Goal: Information Seeking & Learning: Find specific page/section

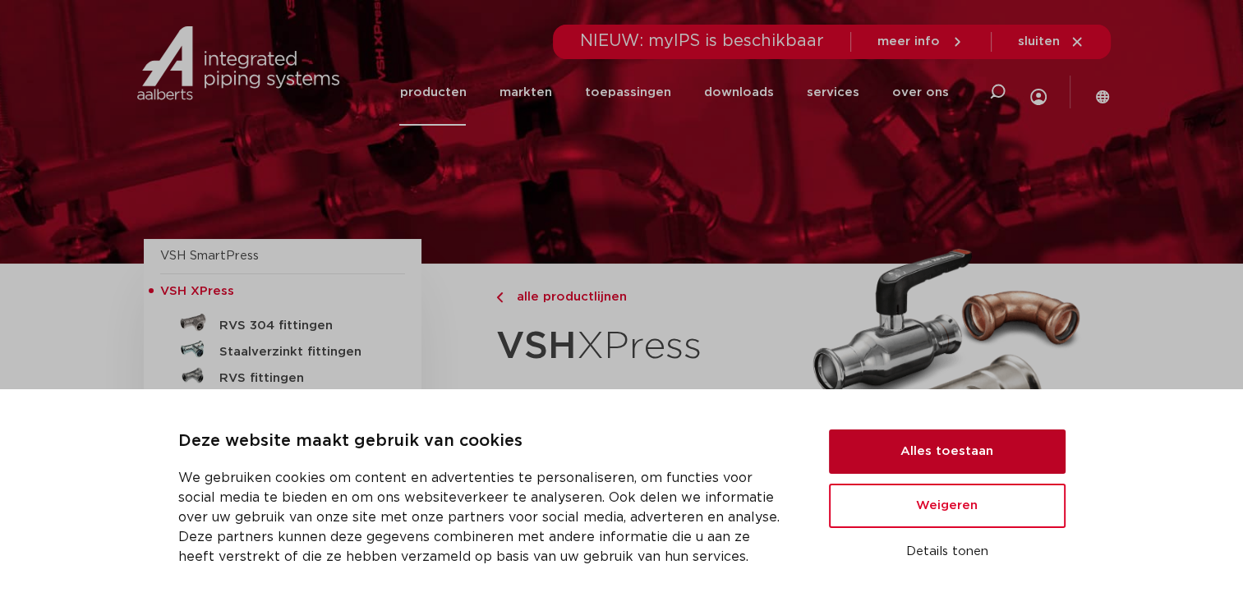
click at [887, 454] on button "Alles toestaan" at bounding box center [947, 452] width 237 height 44
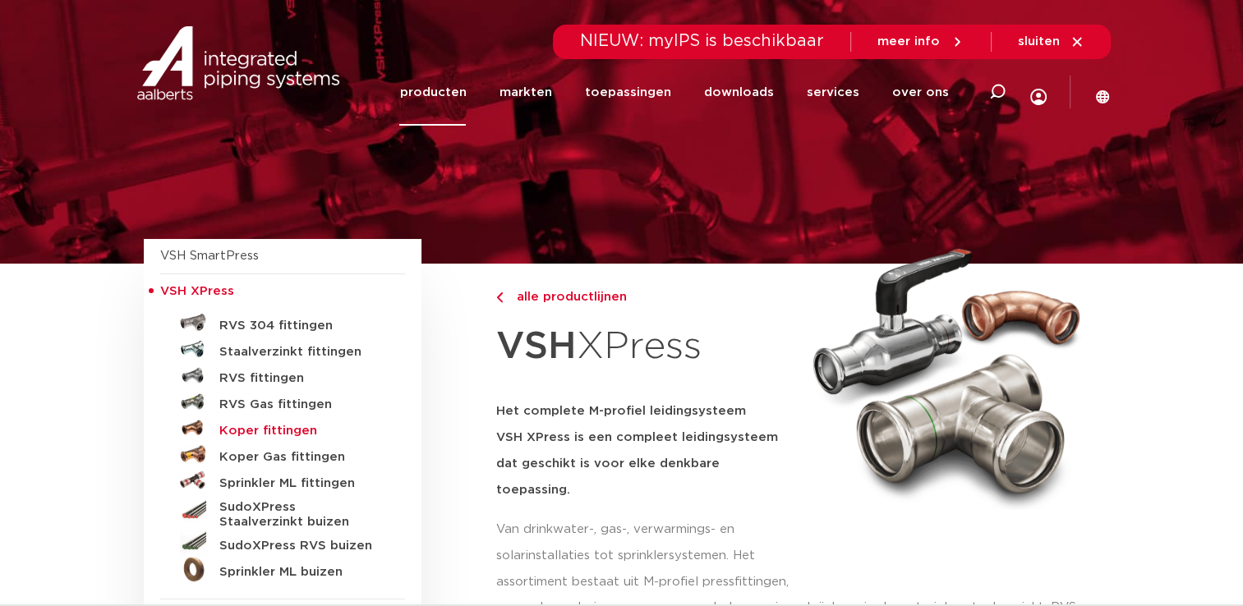
click at [282, 432] on h5 "Koper fittingen" at bounding box center [300, 431] width 163 height 15
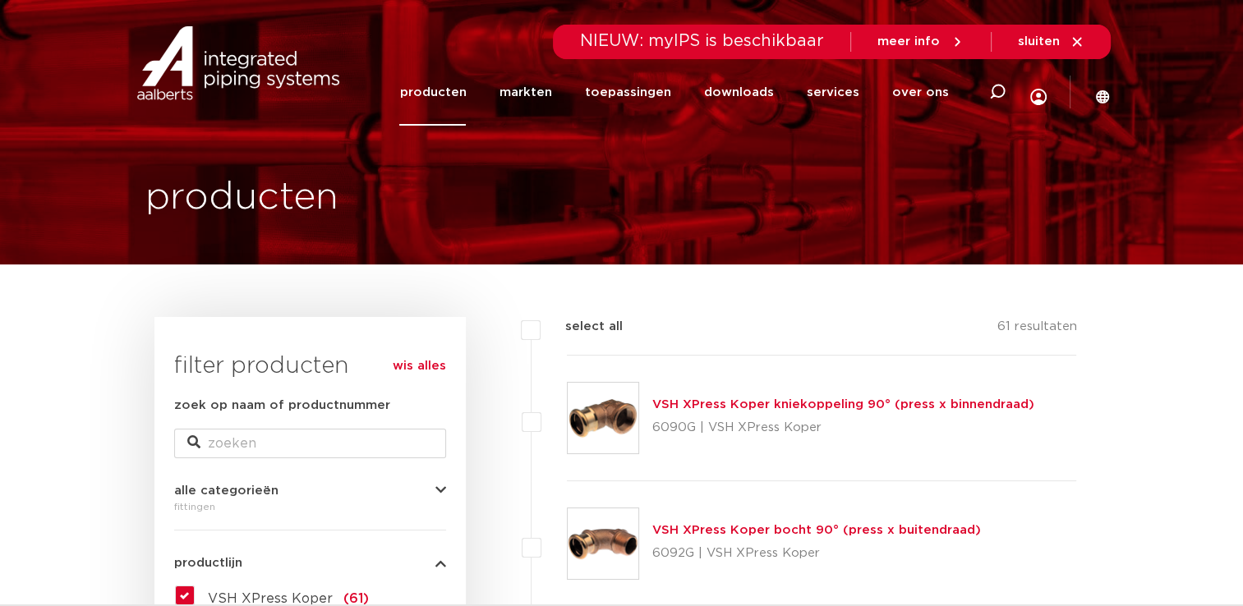
scroll to position [5, 0]
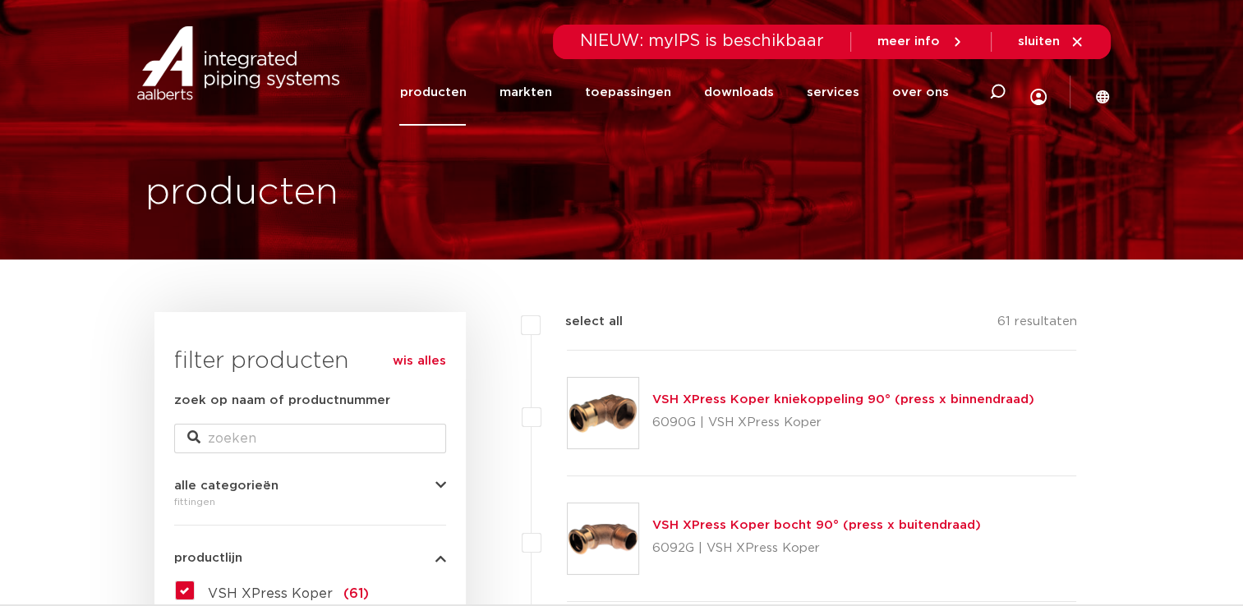
click at [347, 485] on button "alle categorieën" at bounding box center [310, 486] width 272 height 12
click at [239, 521] on span "fittingen" at bounding box center [236, 521] width 57 height 13
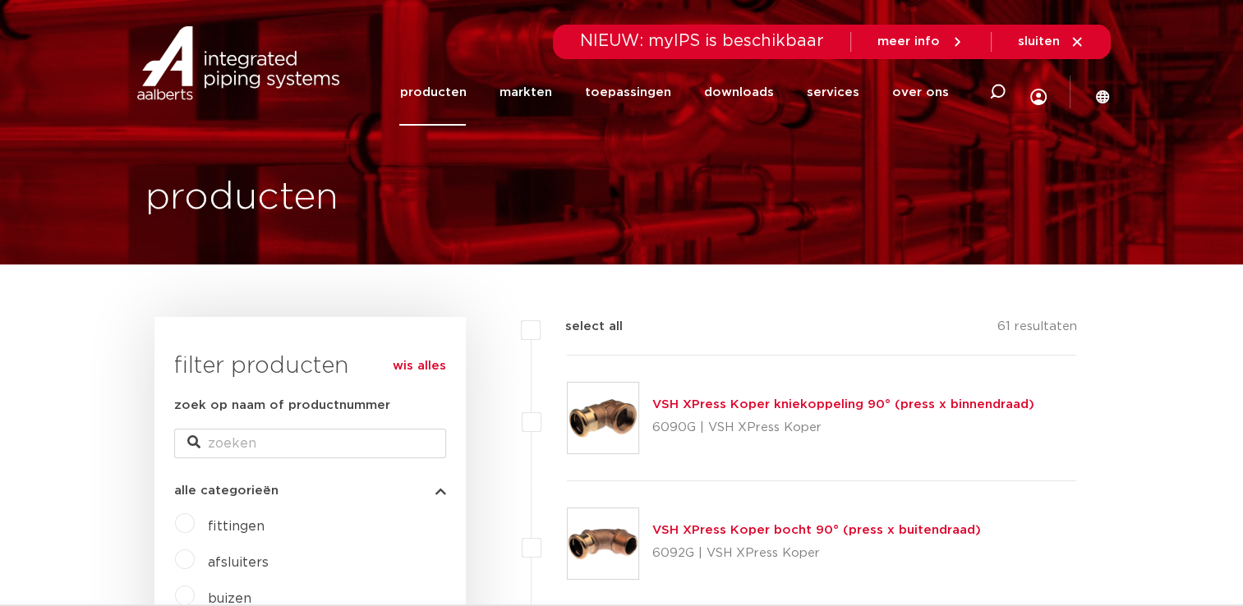
click at [195, 521] on label "fittingen" at bounding box center [230, 523] width 70 height 26
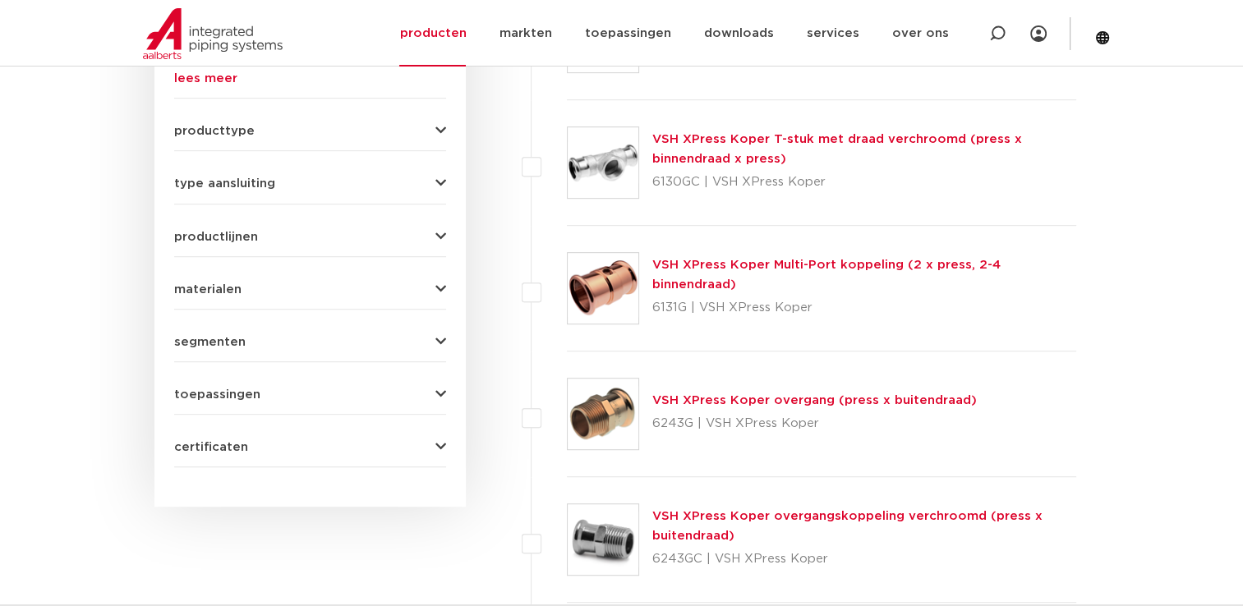
scroll to position [887, 0]
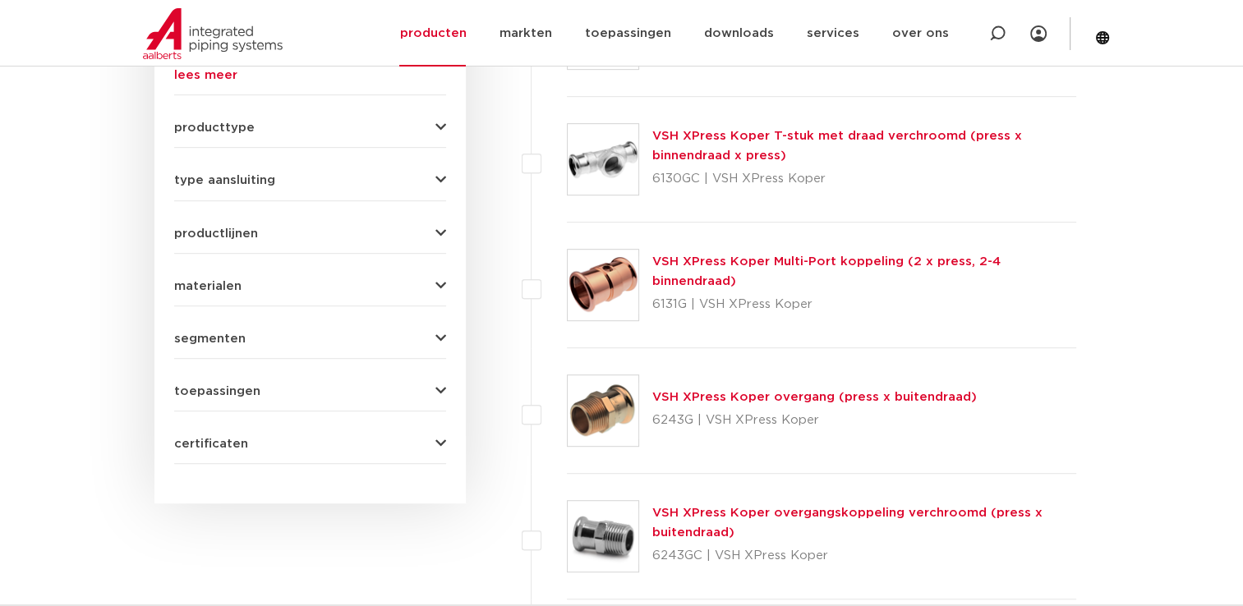
click at [381, 119] on div "producttype meerdelig (6) accessoires (fittings) (2) voordeelpakket (1) demonta…" at bounding box center [310, 120] width 272 height 25
click at [440, 131] on icon "button" at bounding box center [440, 128] width 11 height 12
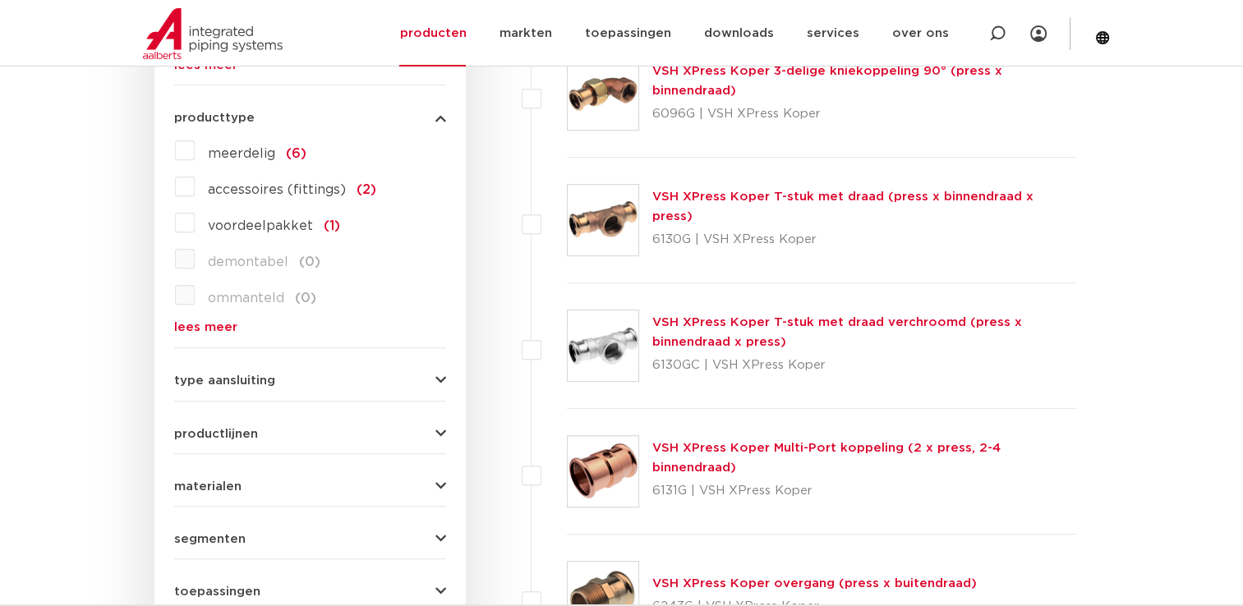
scroll to position [677, 0]
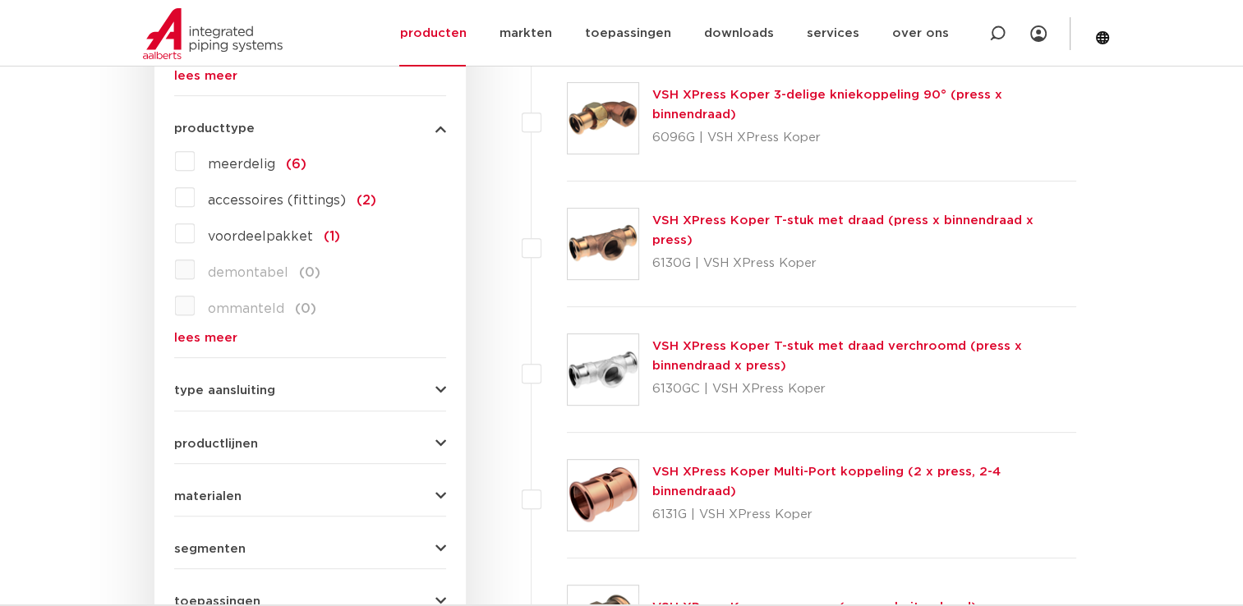
click at [439, 127] on icon "button" at bounding box center [440, 128] width 11 height 12
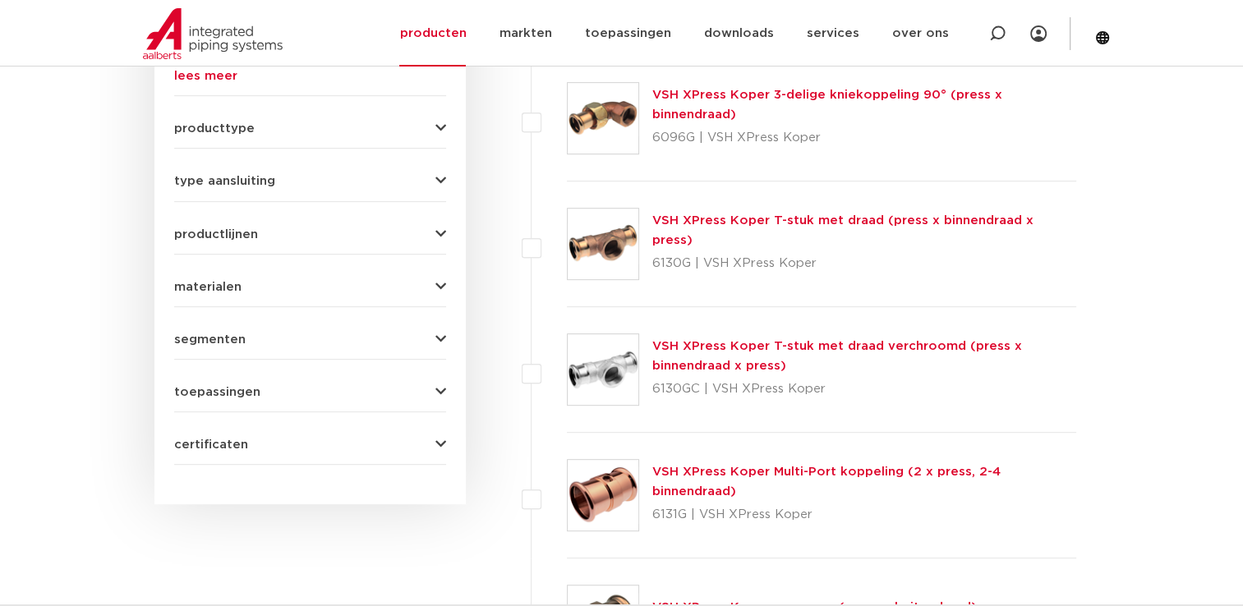
click at [445, 178] on icon "button" at bounding box center [440, 181] width 11 height 12
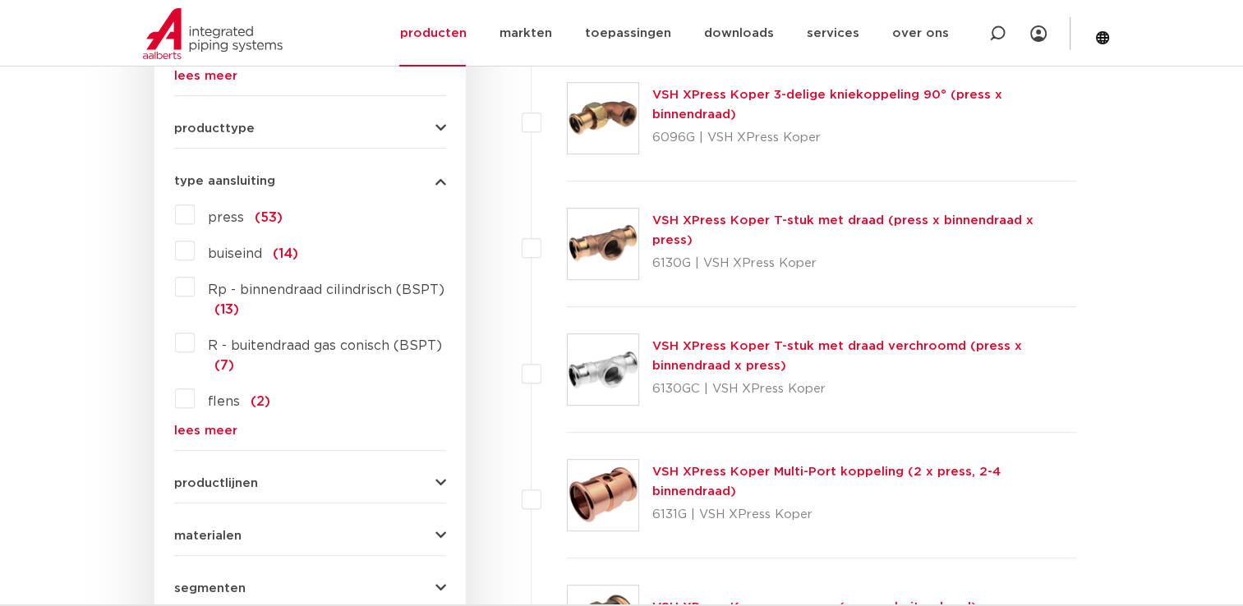
click at [308, 486] on button "productlijnen" at bounding box center [310, 483] width 272 height 12
click at [325, 536] on button "materialen" at bounding box center [310, 536] width 272 height 12
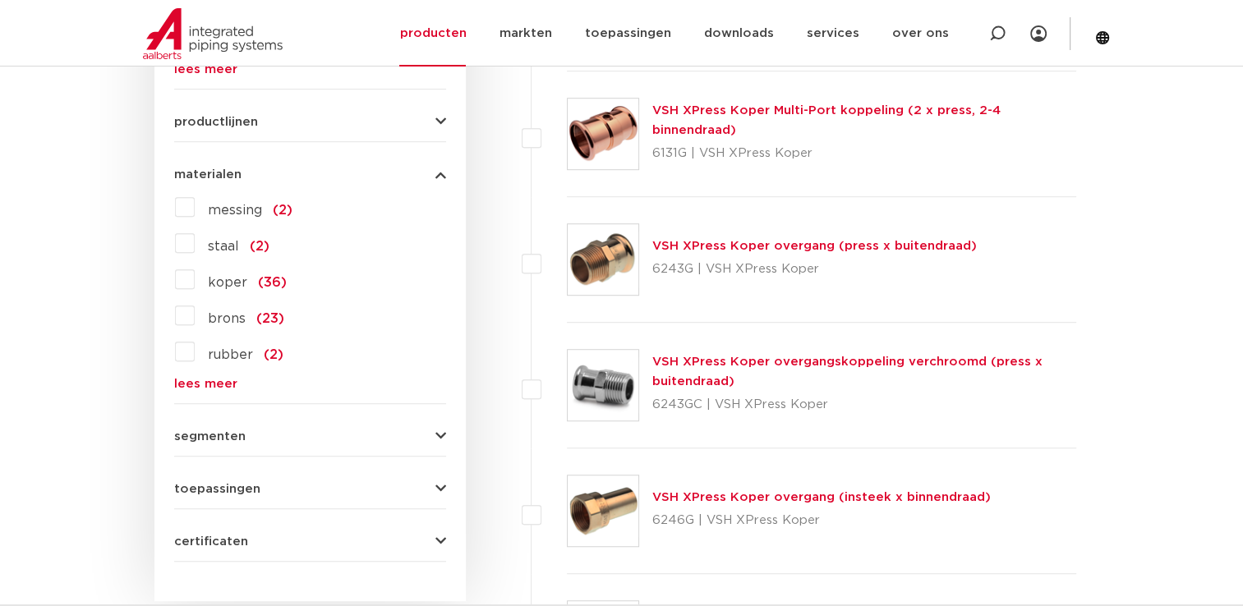
scroll to position [1071, 0]
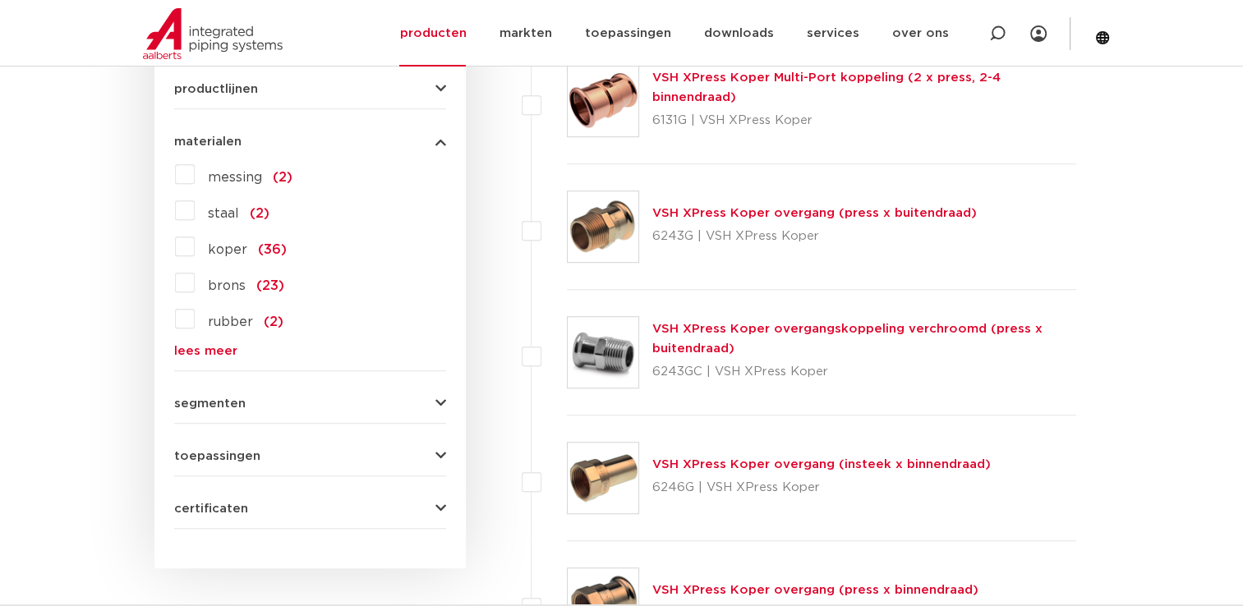
click at [195, 171] on label "messing (2)" at bounding box center [244, 174] width 98 height 26
click at [0, 0] on input "messing (2)" at bounding box center [0, 0] width 0 height 0
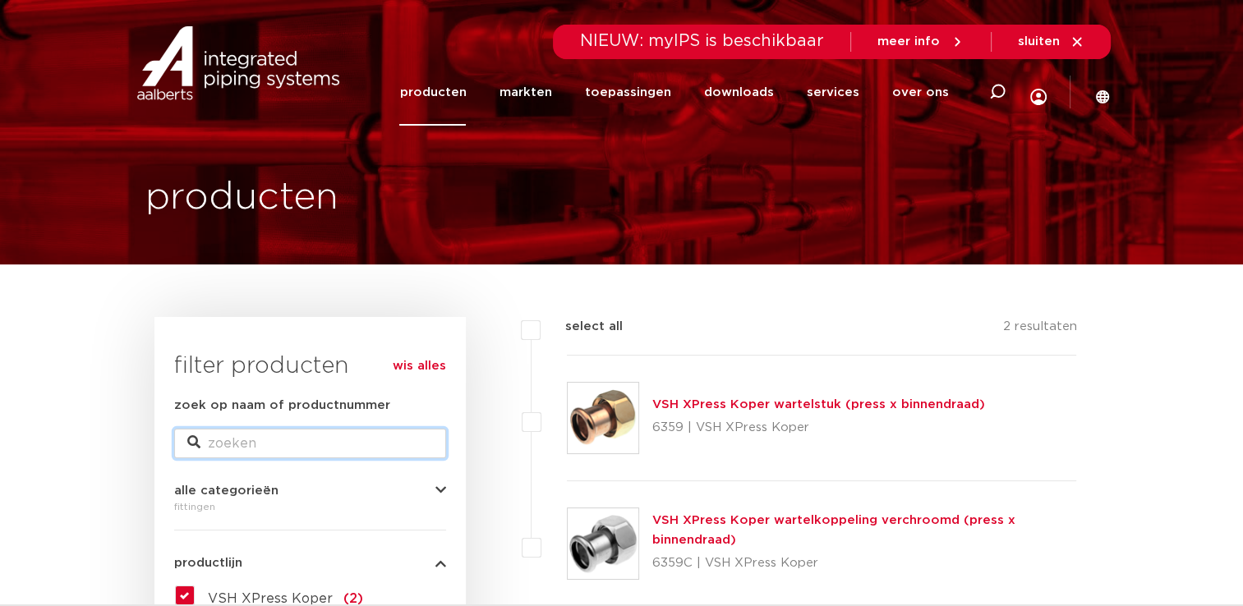
click at [258, 439] on input "zoek op naam of productnummer" at bounding box center [310, 444] width 272 height 30
type input "muurplaat"
